Goal: Find specific page/section: Find specific page/section

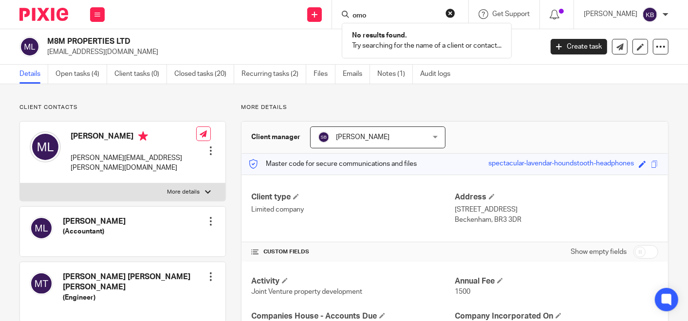
scroll to position [162, 0]
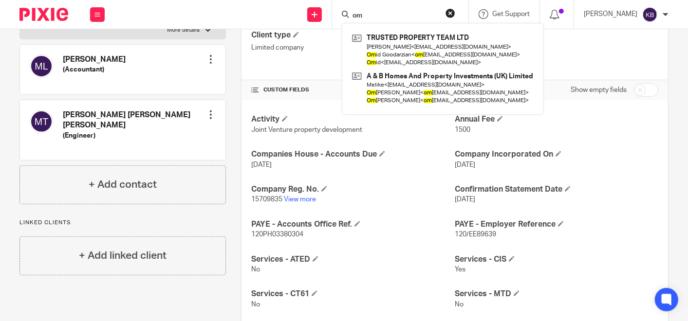
type input "o"
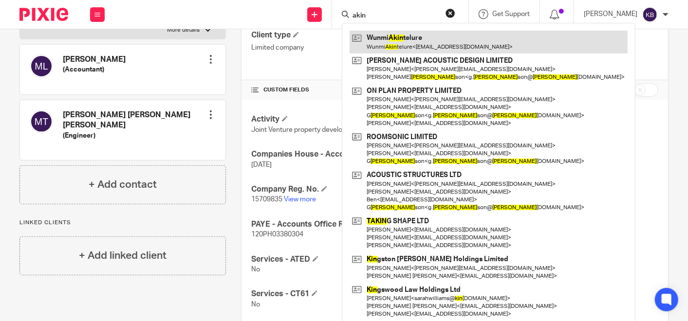
type input "akin"
click at [407, 45] on link at bounding box center [488, 42] width 278 height 22
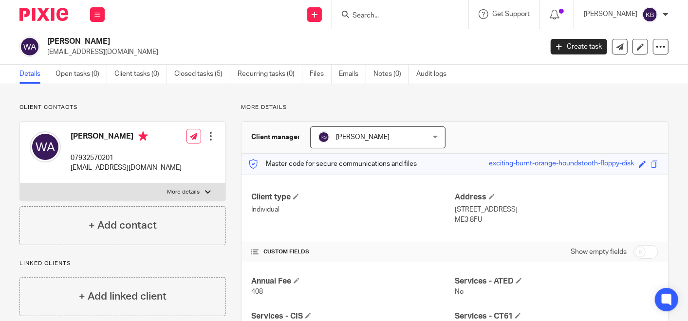
click at [388, 17] on input "Search" at bounding box center [395, 16] width 88 height 9
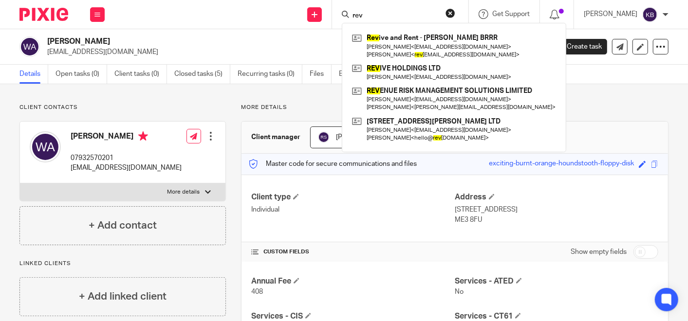
type input "rev"
